Goal: Book appointment/travel/reservation

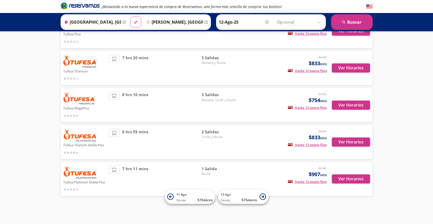
scroll to position [55, 0]
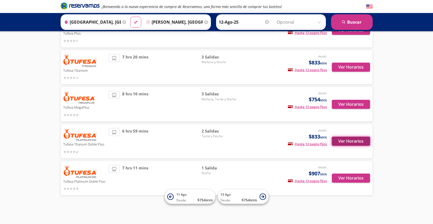
click at [345, 142] on button "Ver Horarios" at bounding box center [351, 141] width 38 height 9
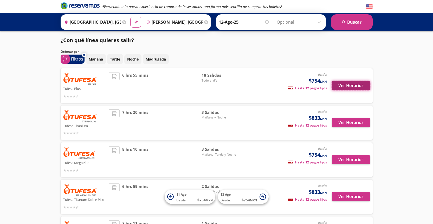
click at [357, 85] on button "Ver Horarios" at bounding box center [351, 85] width 38 height 9
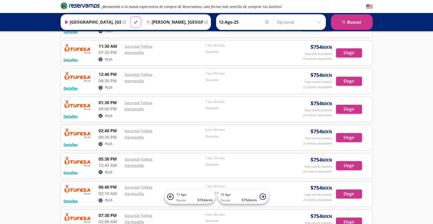
scroll to position [160, 0]
